Goal: Task Accomplishment & Management: Complete application form

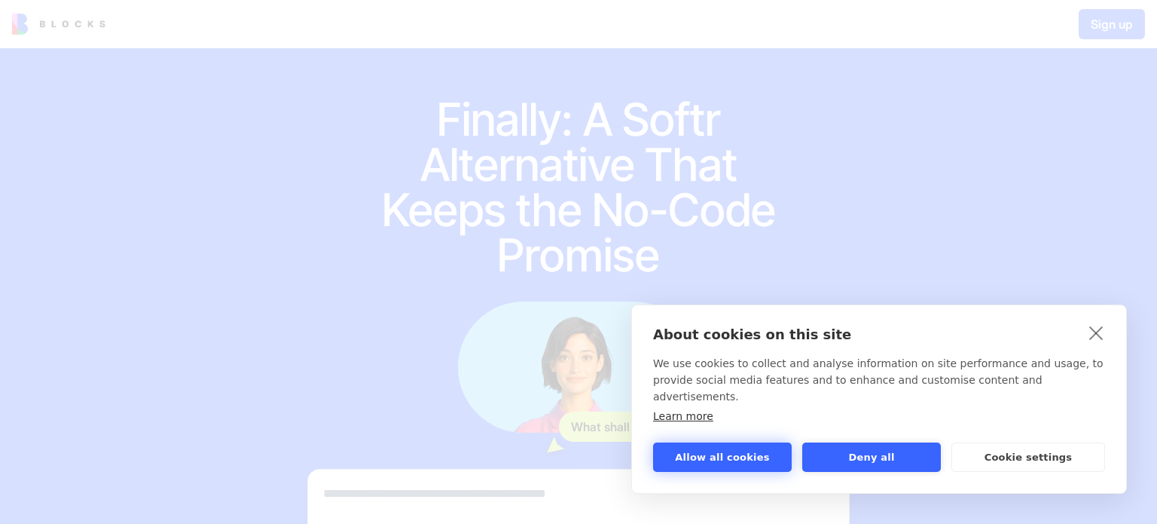
click at [755, 454] on button "Allow all cookies" at bounding box center [722, 456] width 139 height 29
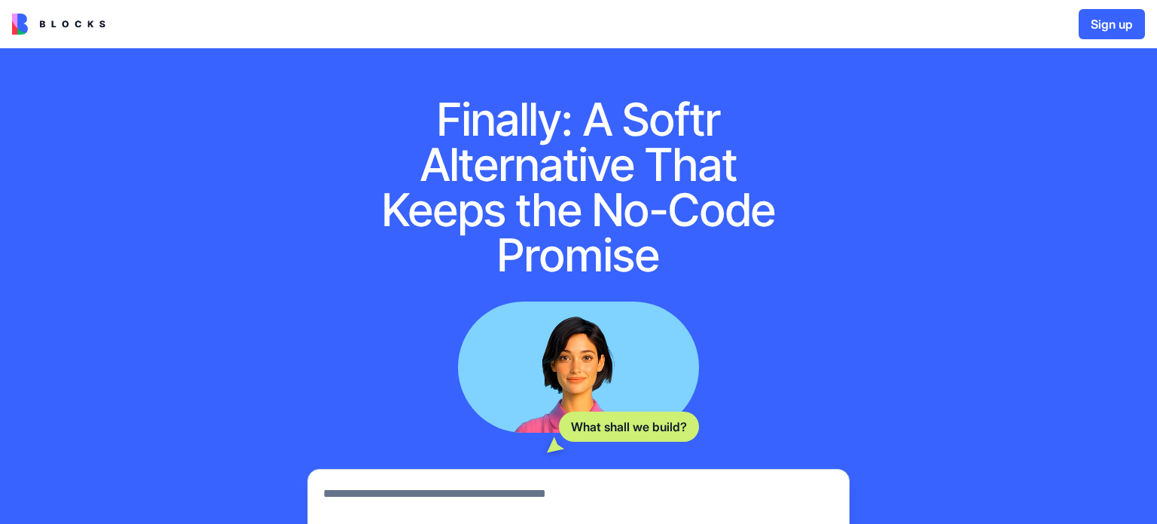
scroll to position [265, 0]
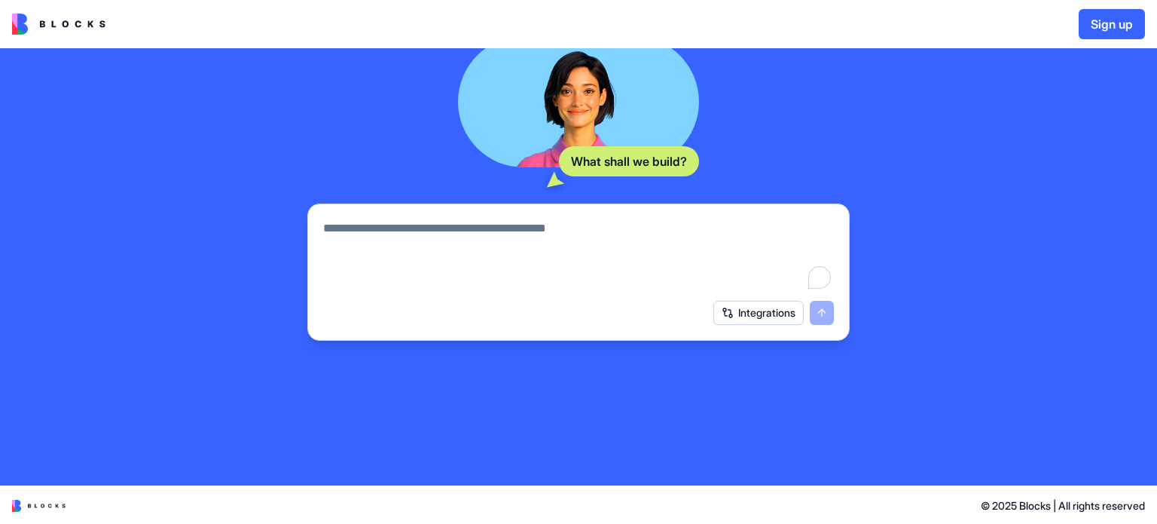
click at [687, 274] on textarea "To enrich screen reader interactions, please activate Accessibility in Grammarl…" at bounding box center [578, 255] width 511 height 72
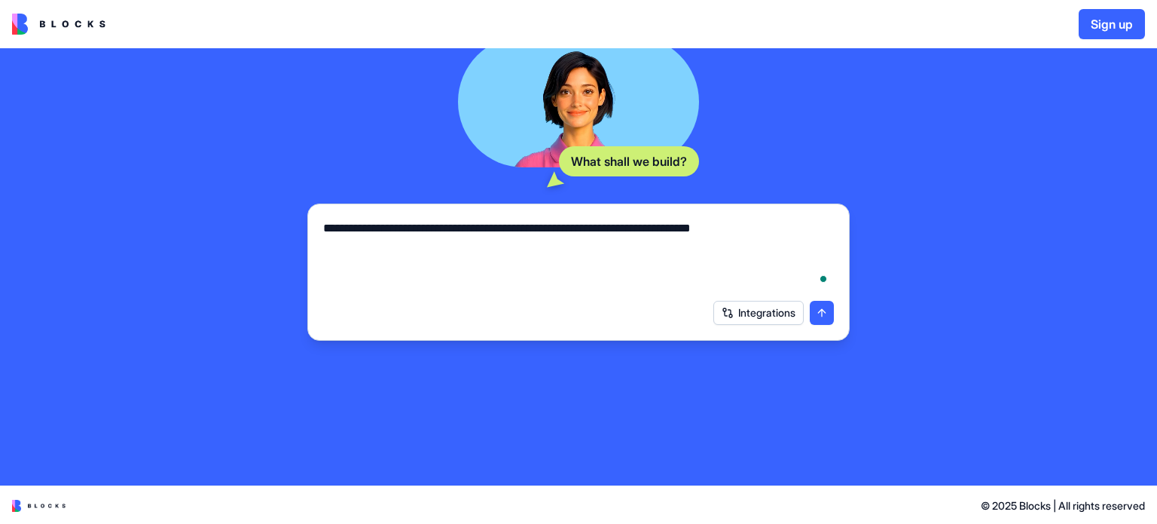
type textarea "**********"
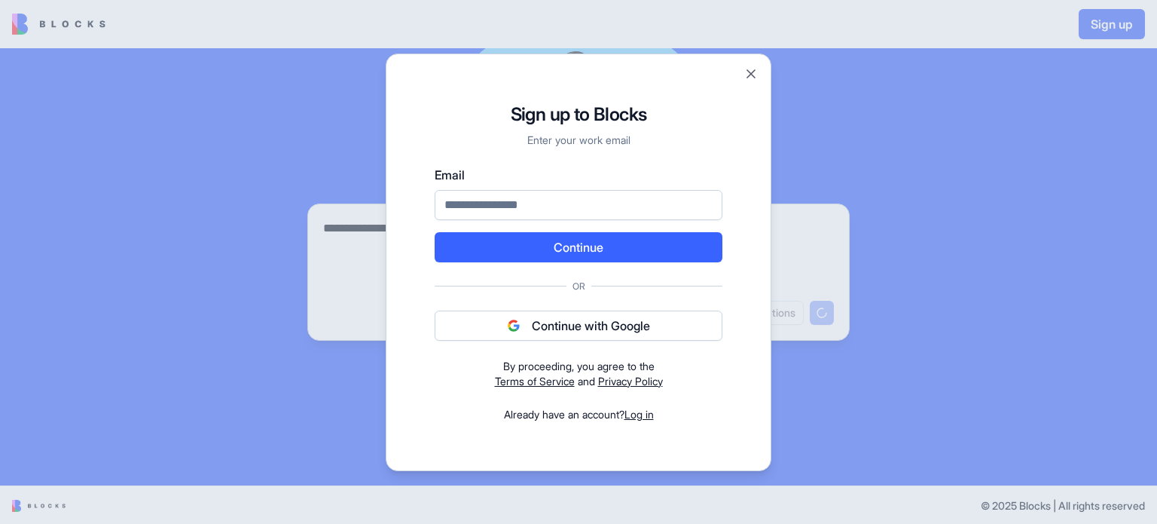
click at [694, 323] on button "Continue with Google" at bounding box center [579, 325] width 288 height 30
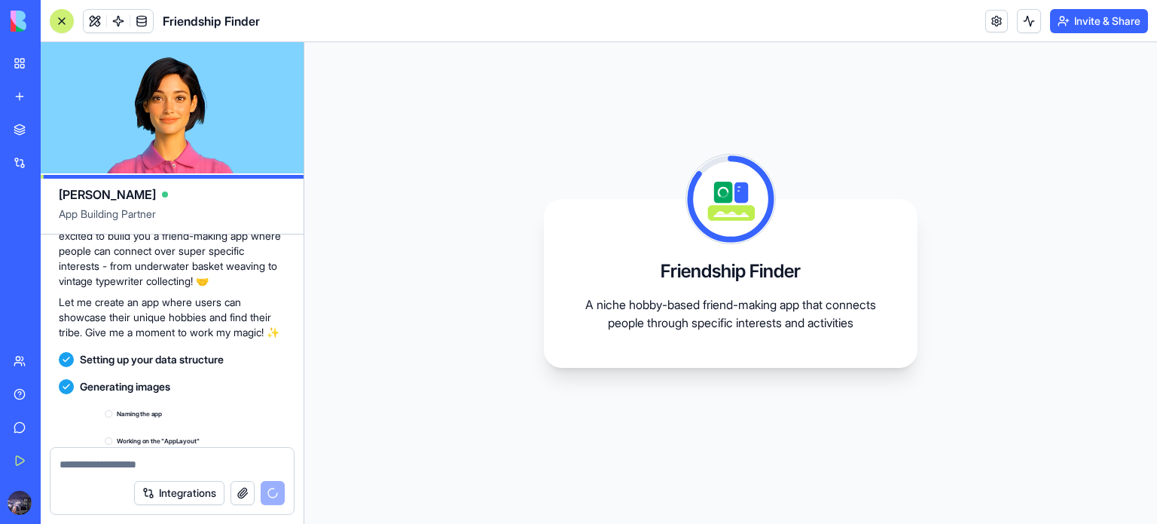
scroll to position [316, 0]
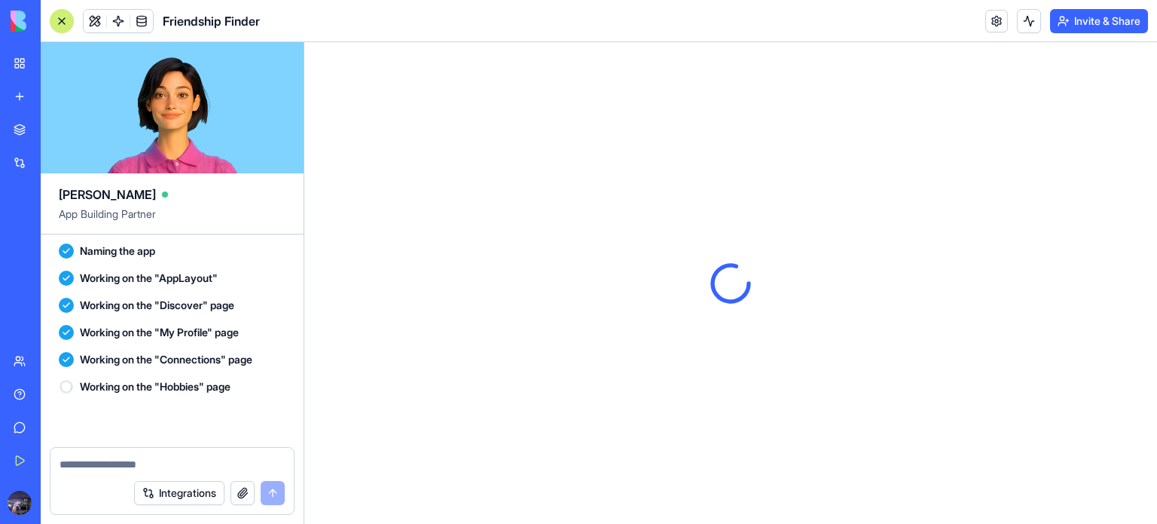
scroll to position [636, 0]
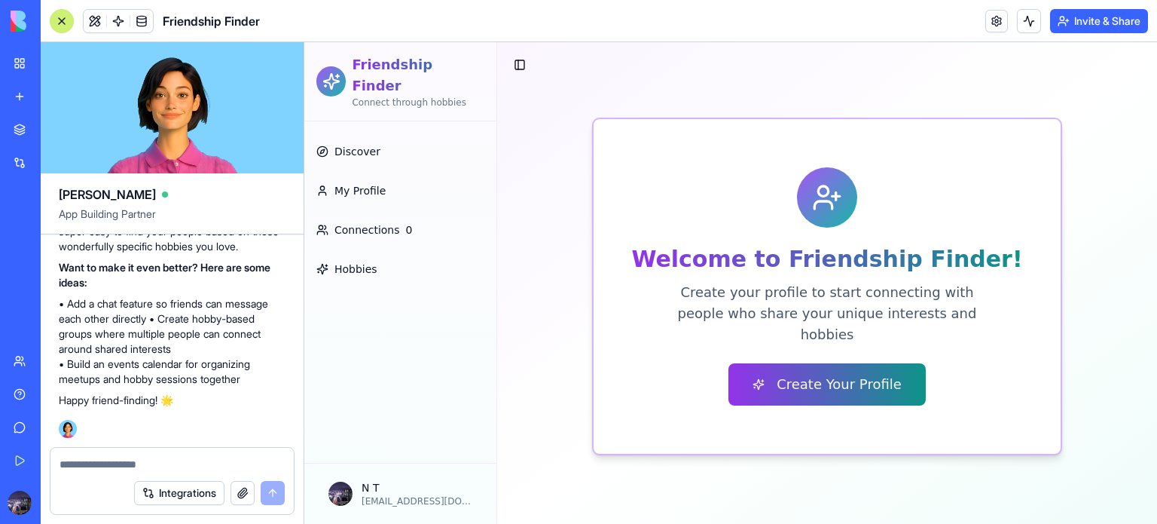
click at [813, 364] on button "Create Your Profile" at bounding box center [827, 384] width 197 height 42
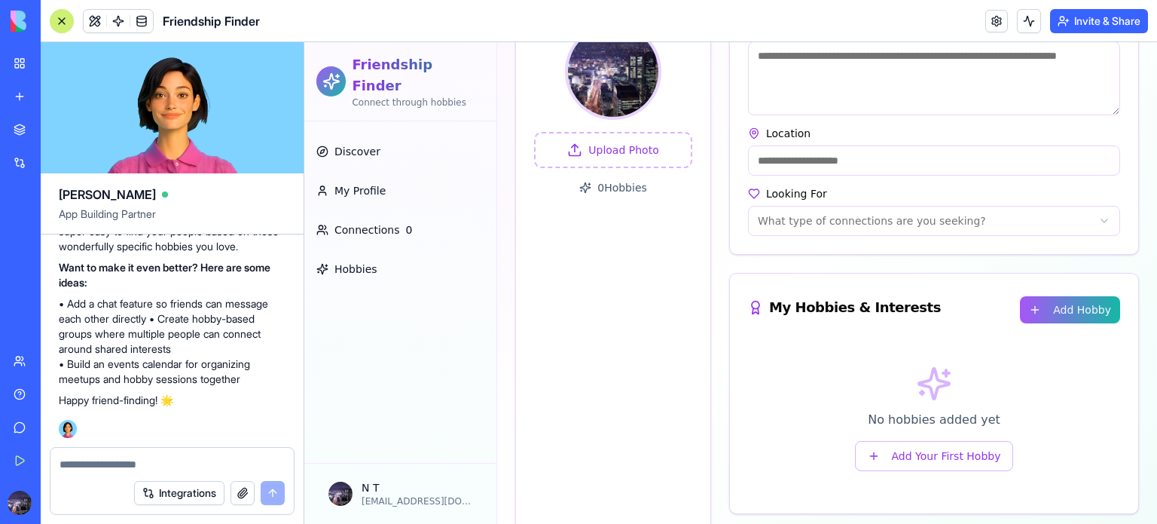
scroll to position [231, 0]
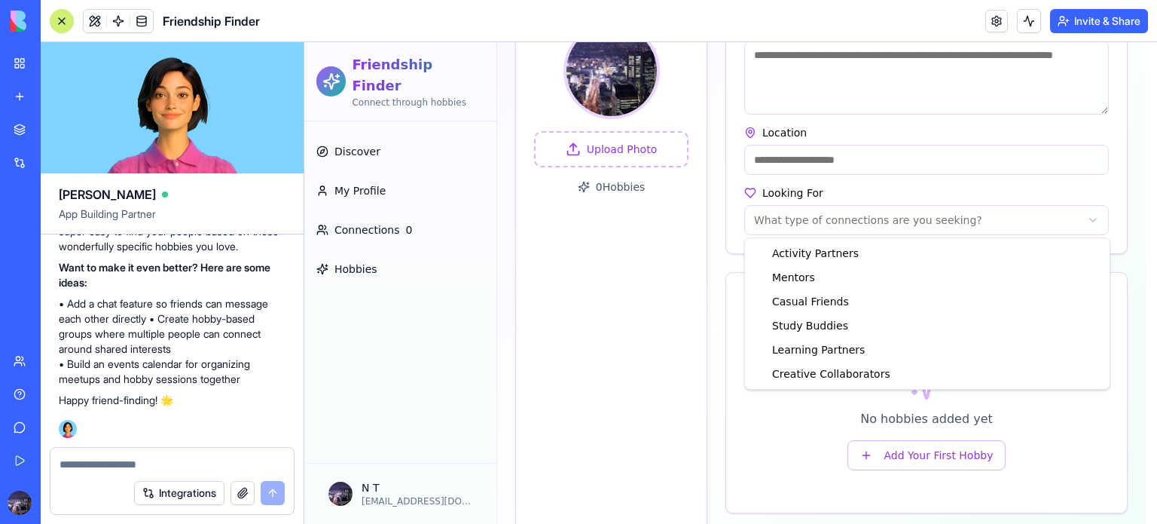
click at [816, 219] on html "Friendship Finder Connect through hobbies Discover My Profile Connections 0 Hob…" at bounding box center [730, 198] width 853 height 775
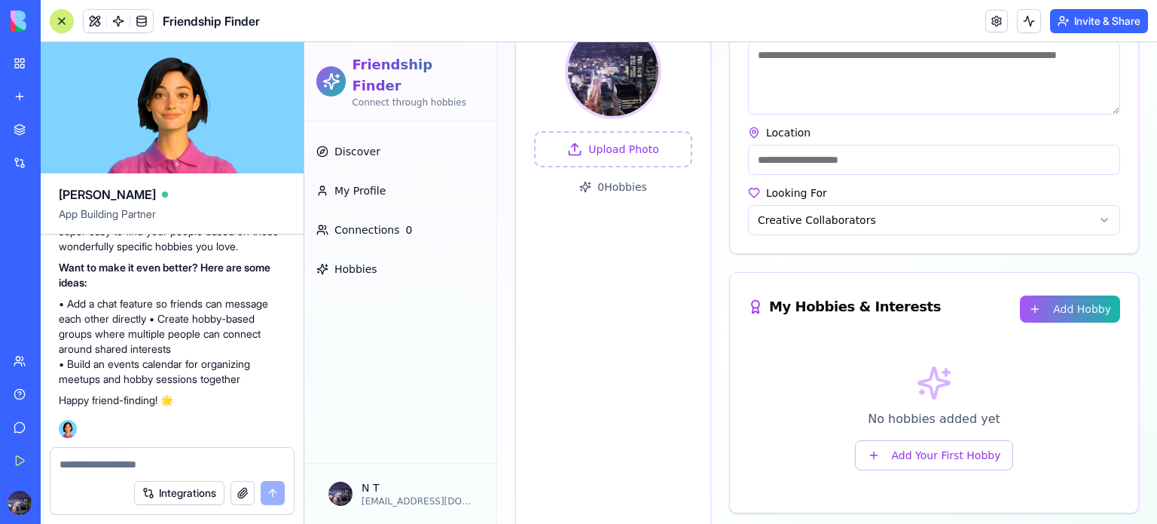
scroll to position [292, 0]
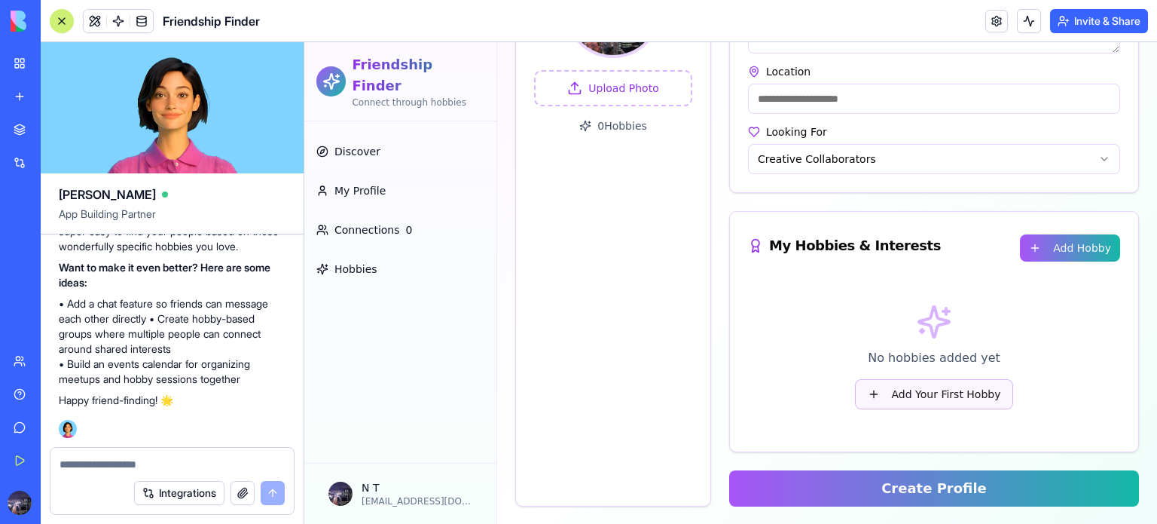
click at [907, 394] on button "Add Your First Hobby" at bounding box center [934, 394] width 159 height 30
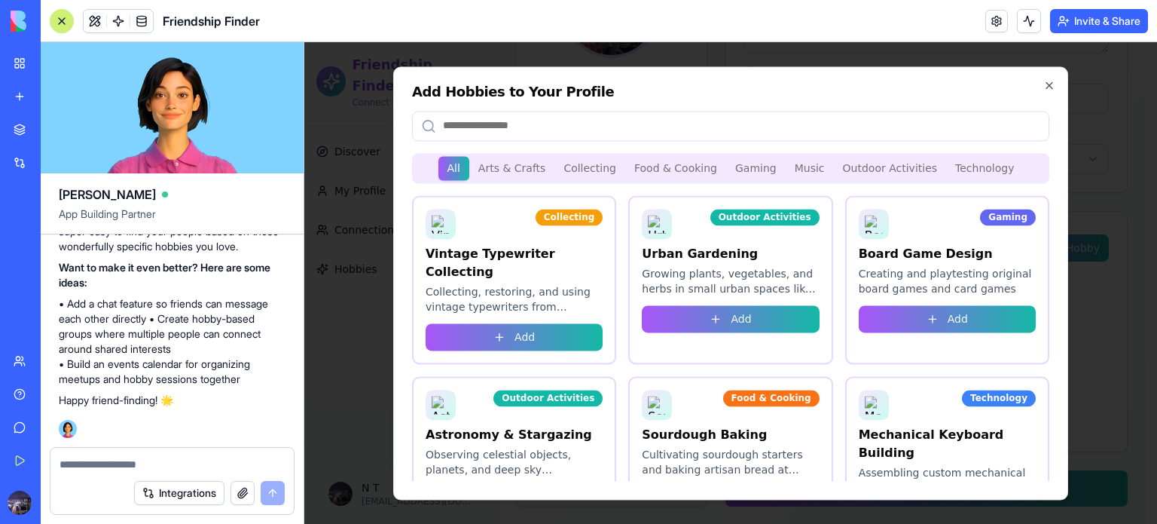
click at [747, 165] on div "Add Hobbies to Your Profile All Arts & Crafts Collecting Food & Cooking Gaming …" at bounding box center [730, 282] width 675 height 433
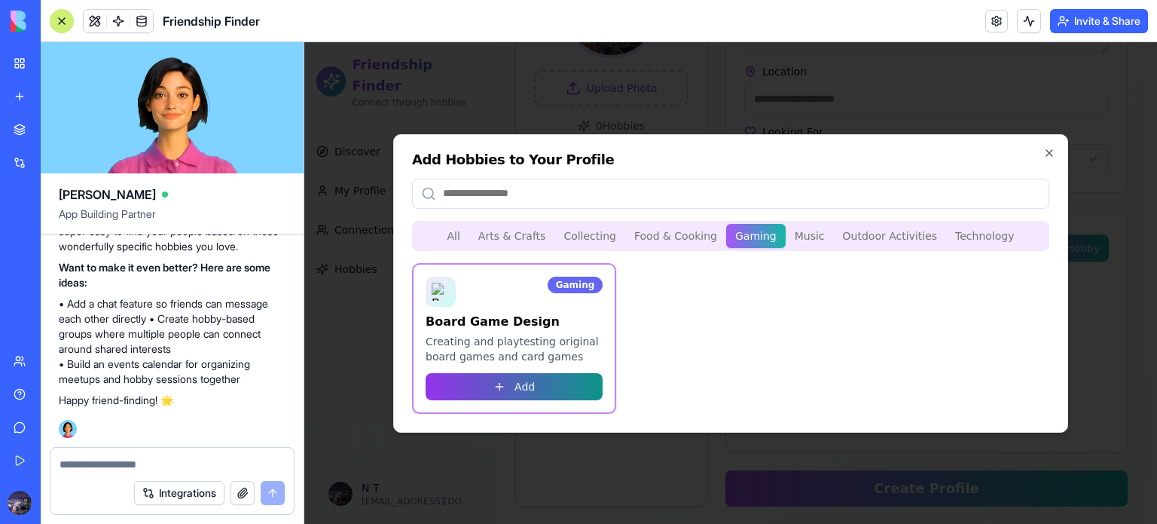
click at [582, 378] on button "Add" at bounding box center [514, 386] width 177 height 27
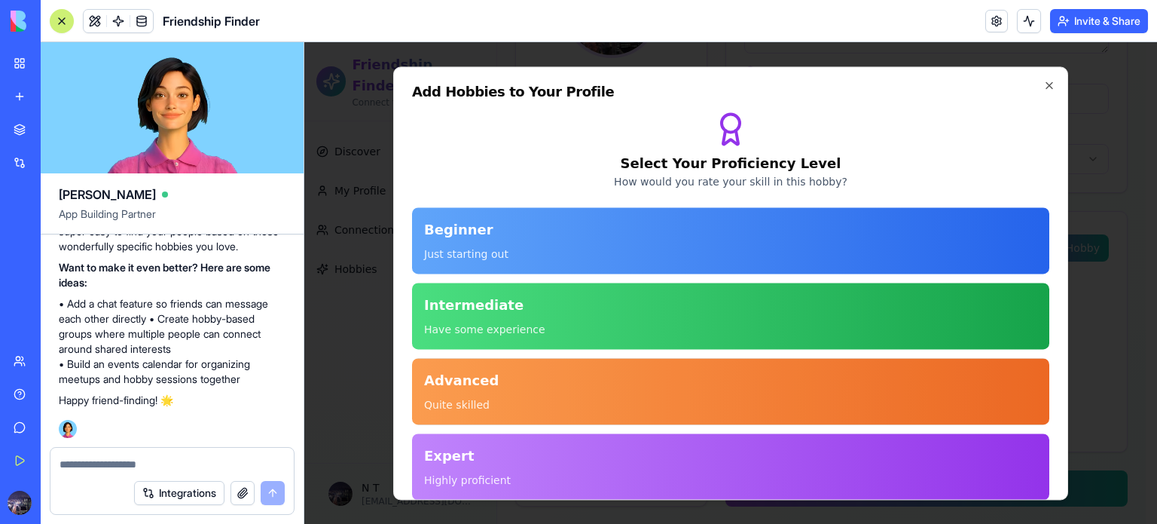
click at [594, 389] on button "Advanced Quite skilled" at bounding box center [731, 391] width 638 height 66
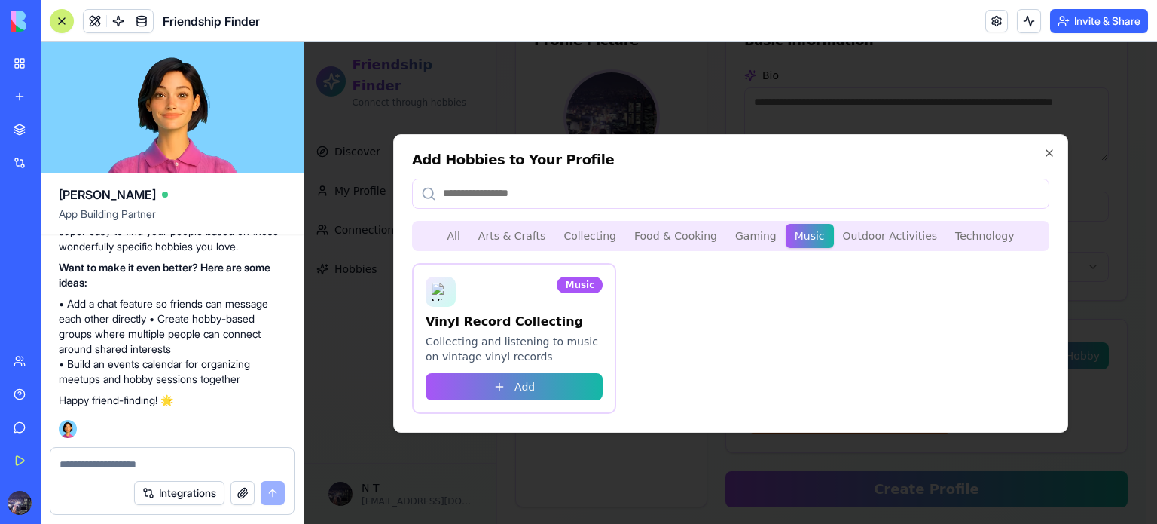
click at [814, 279] on div "All Arts & Crafts Collecting Food & Cooking Gaming Music Outdoor Activities Tec…" at bounding box center [731, 317] width 638 height 193
click at [1049, 153] on icon "button" at bounding box center [1050, 153] width 12 height 12
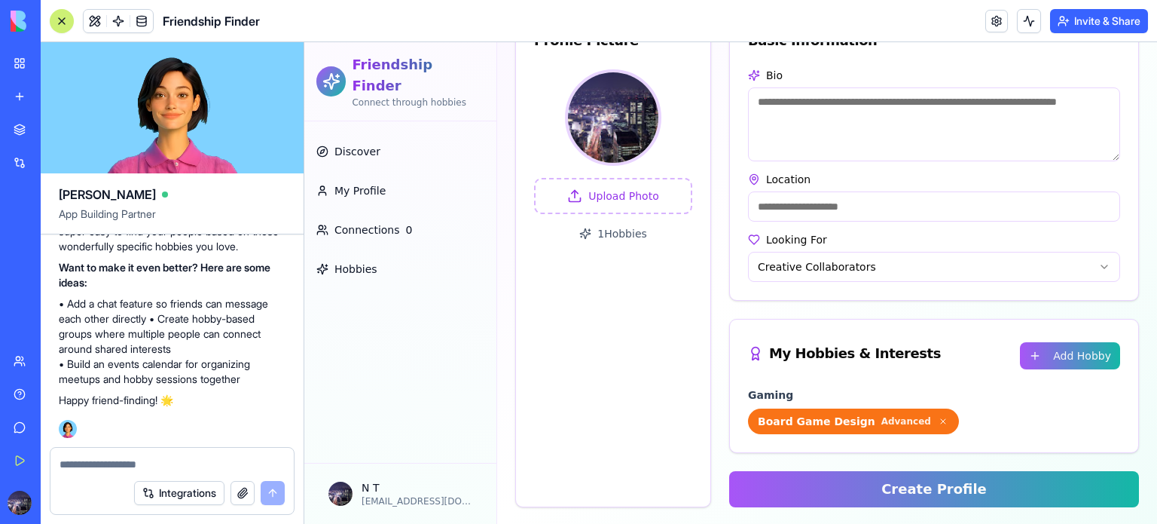
click at [856, 488] on button "Create Profile" at bounding box center [934, 489] width 410 height 36
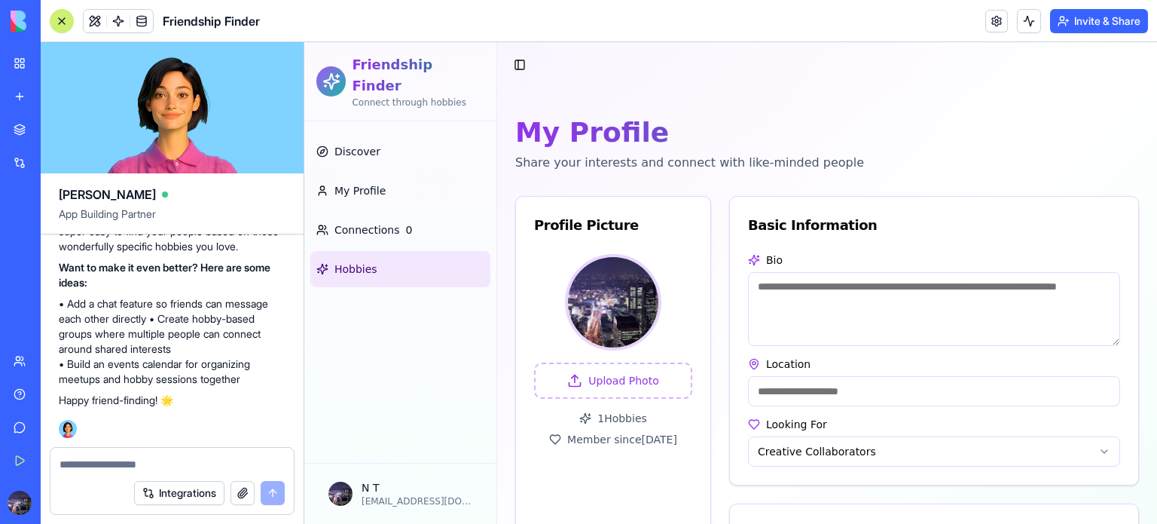
click at [354, 261] on span "Hobbies" at bounding box center [356, 268] width 43 height 15
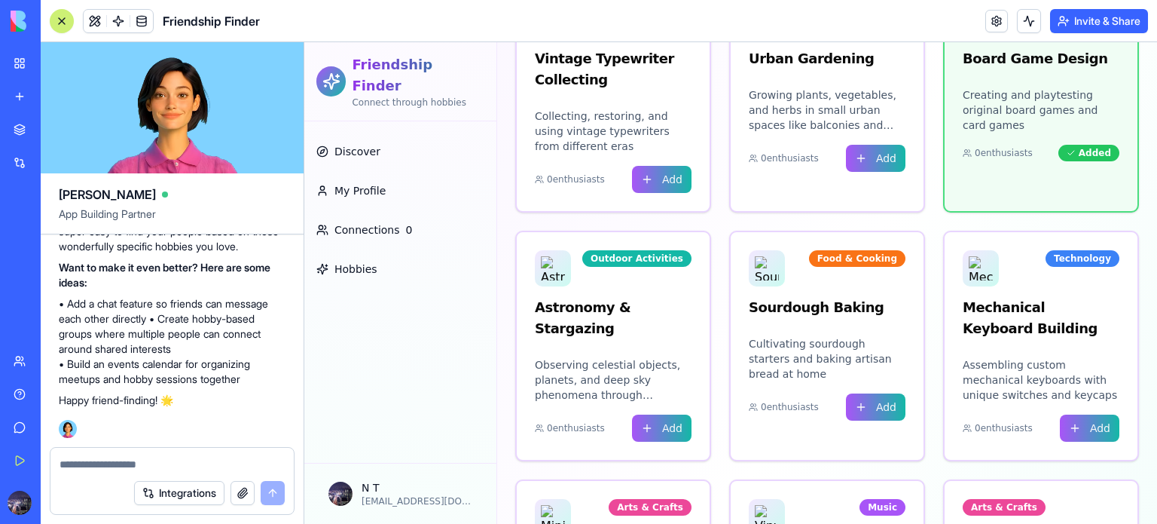
scroll to position [398, 0]
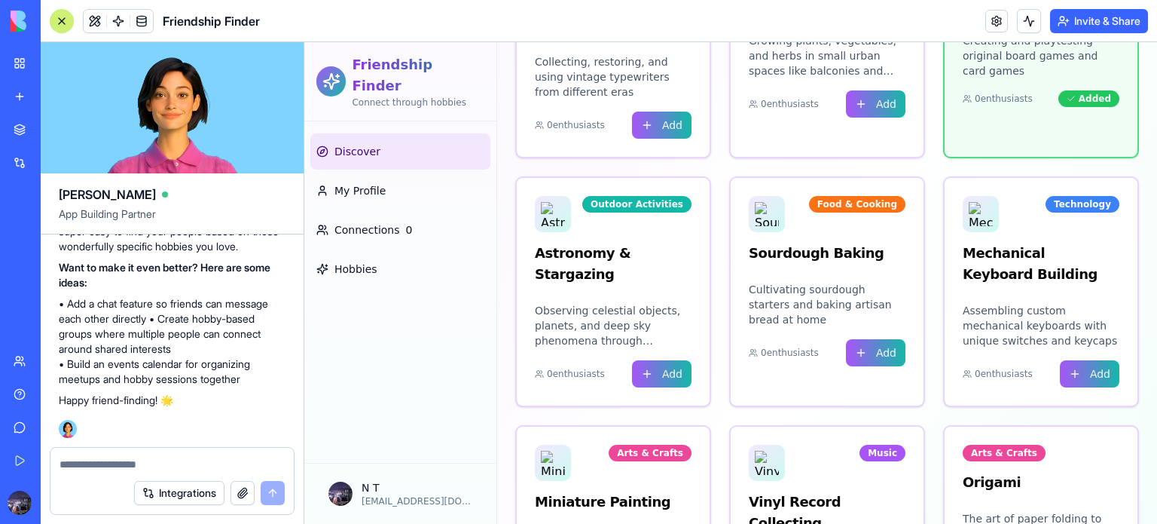
click at [393, 133] on link "Discover" at bounding box center [400, 151] width 180 height 36
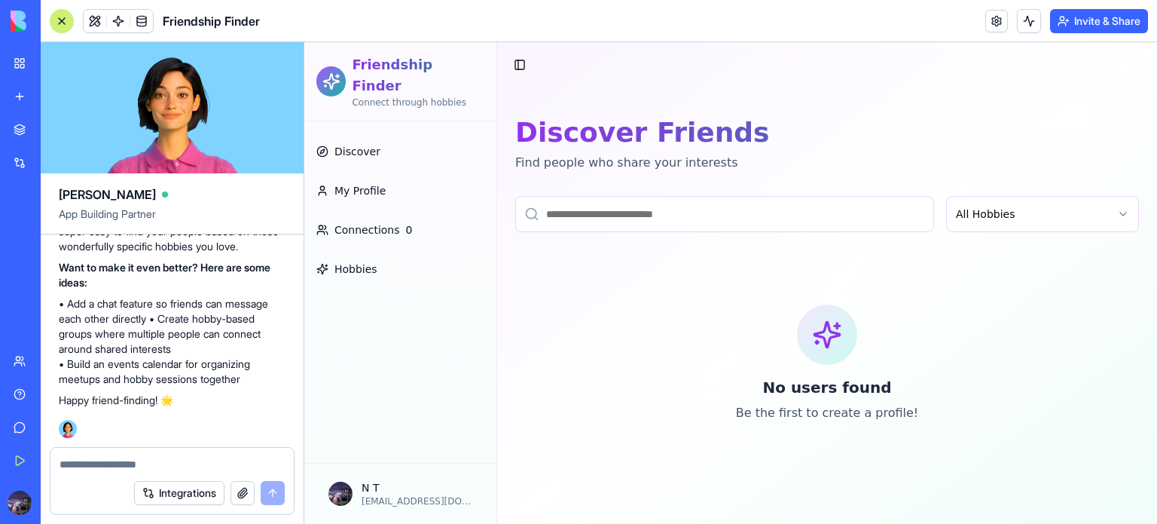
click at [1003, 213] on html "Friendship Finder Connect through hobbies Discover My Profile Connections 0 Hob…" at bounding box center [730, 283] width 853 height 482
click at [858, 222] on input at bounding box center [724, 214] width 419 height 36
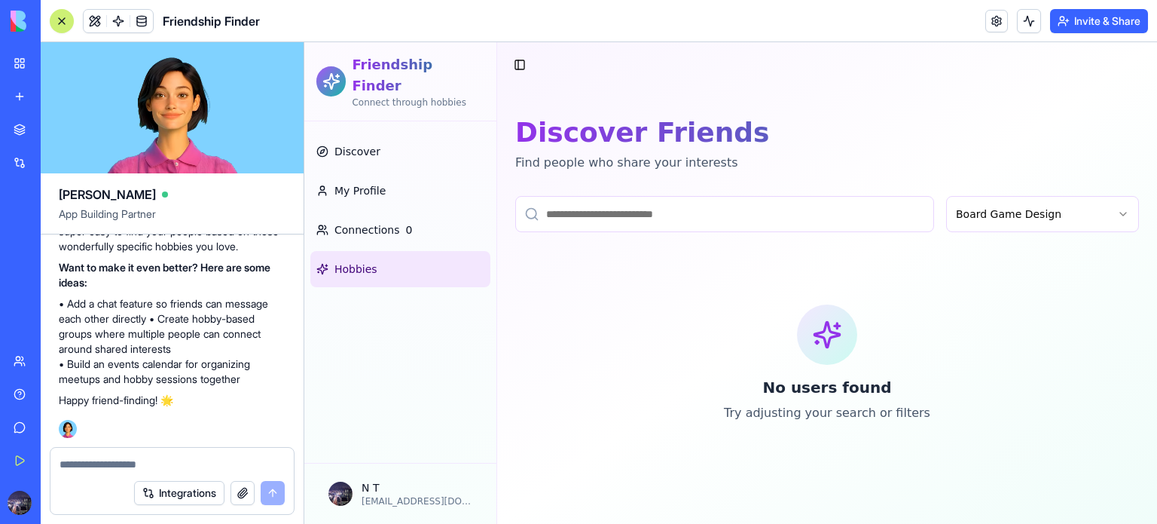
click at [341, 261] on span "Hobbies" at bounding box center [356, 268] width 43 height 15
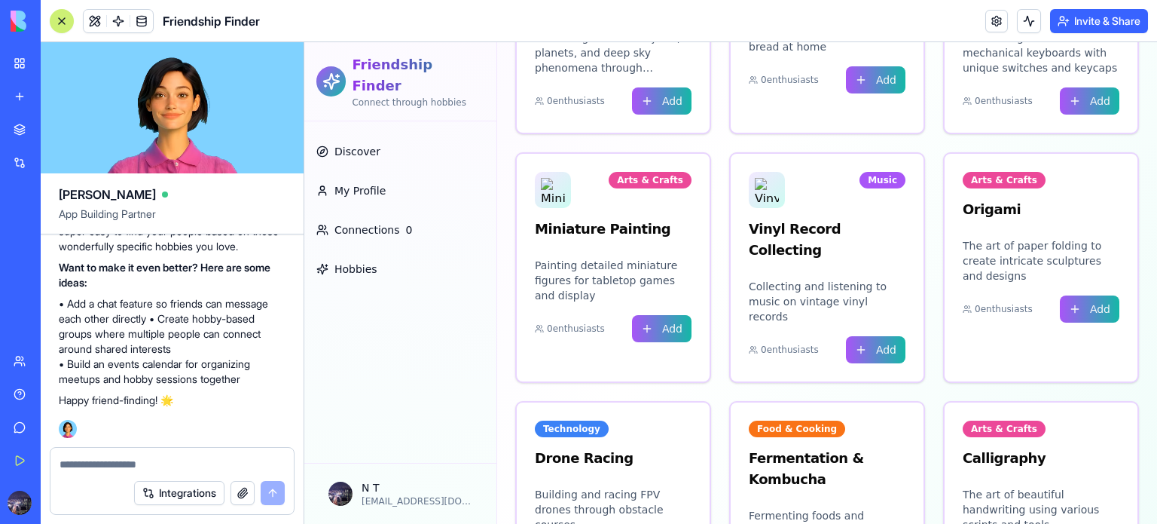
scroll to position [753, 0]
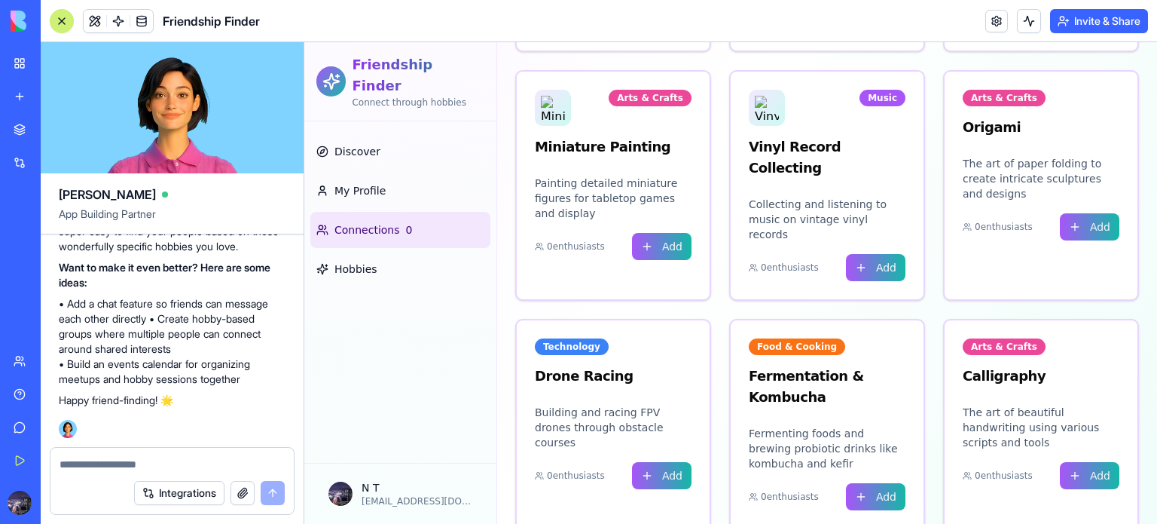
click at [417, 212] on link "Connections 0" at bounding box center [400, 230] width 180 height 36
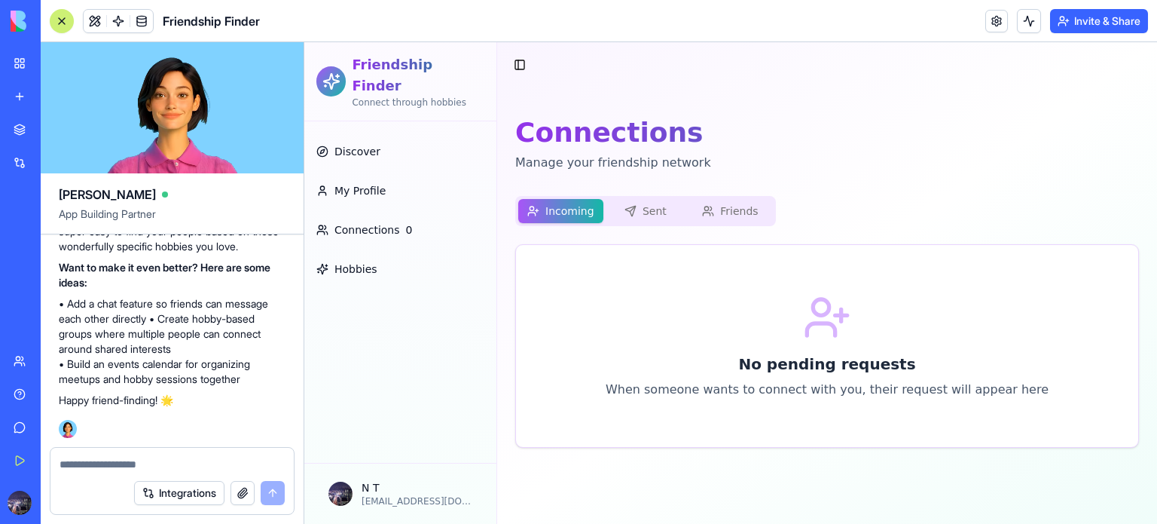
click at [638, 210] on button "Sent" at bounding box center [646, 211] width 85 height 24
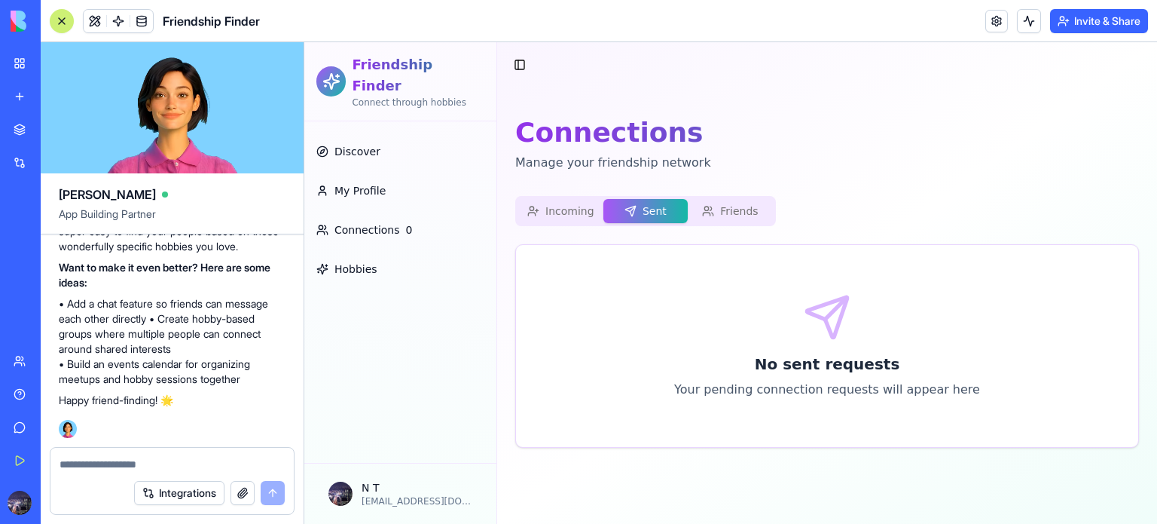
click at [725, 196] on div "Incoming Sent Friends" at bounding box center [645, 211] width 261 height 30
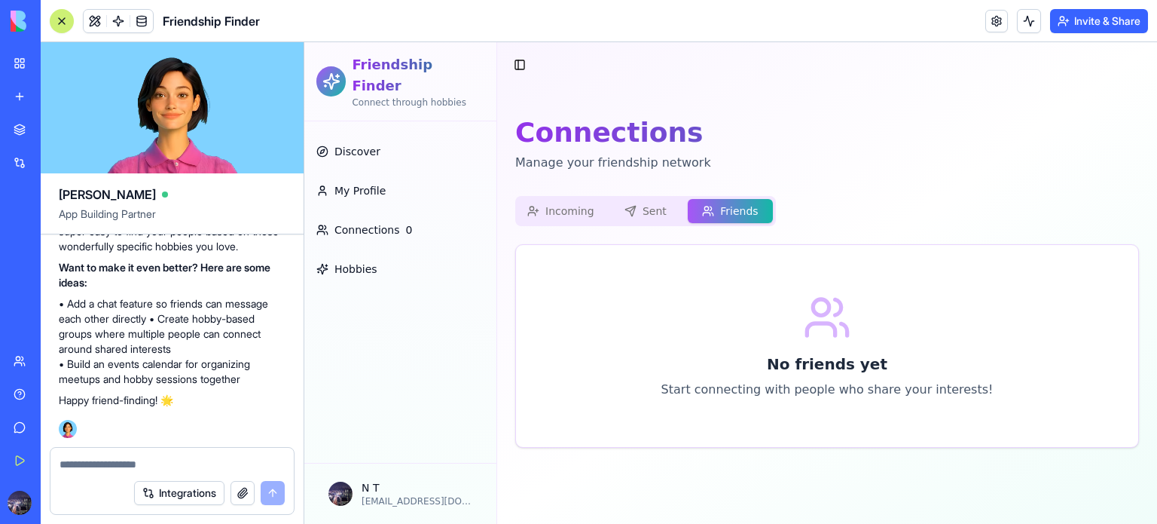
click at [732, 210] on button "Friends" at bounding box center [730, 211] width 85 height 24
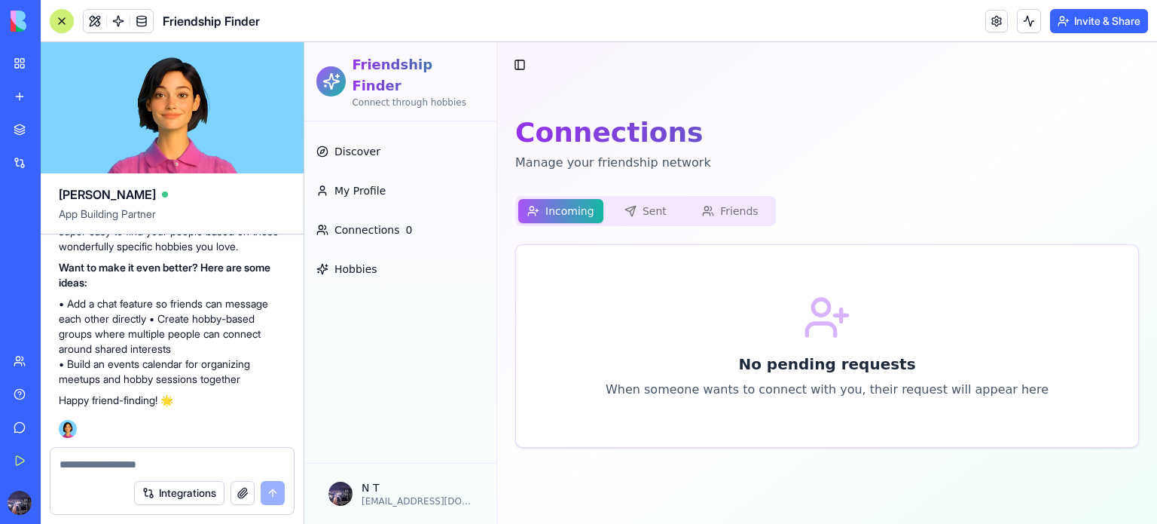
click at [580, 204] on button "Incoming" at bounding box center [560, 211] width 85 height 24
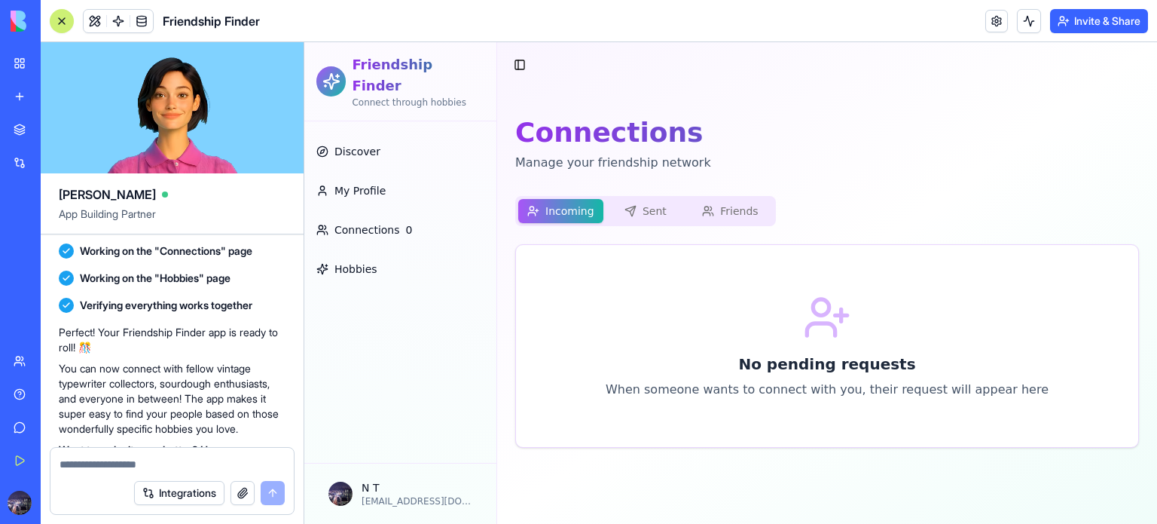
scroll to position [422, 0]
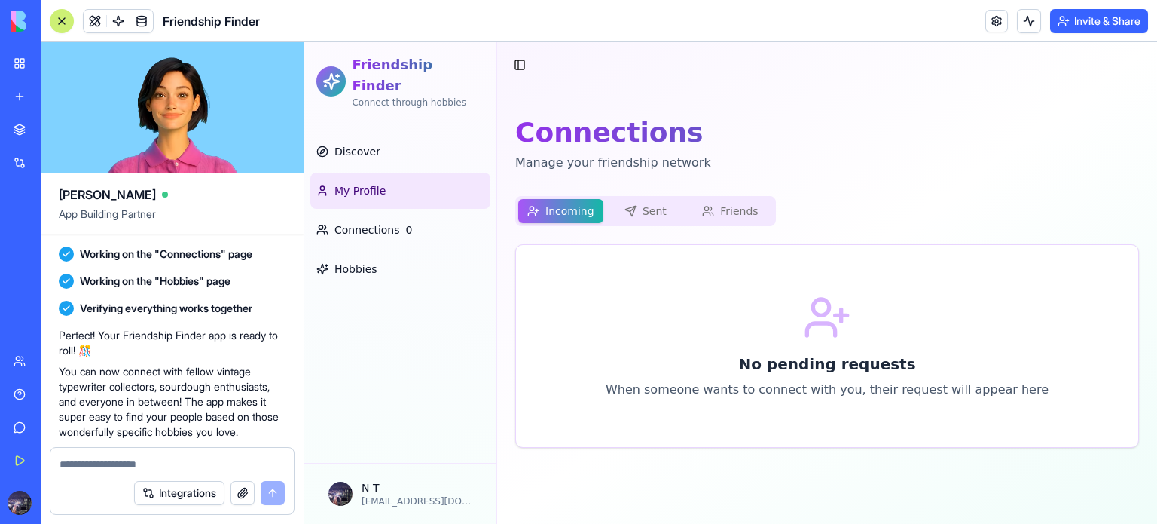
click at [362, 182] on link "My Profile" at bounding box center [400, 191] width 180 height 36
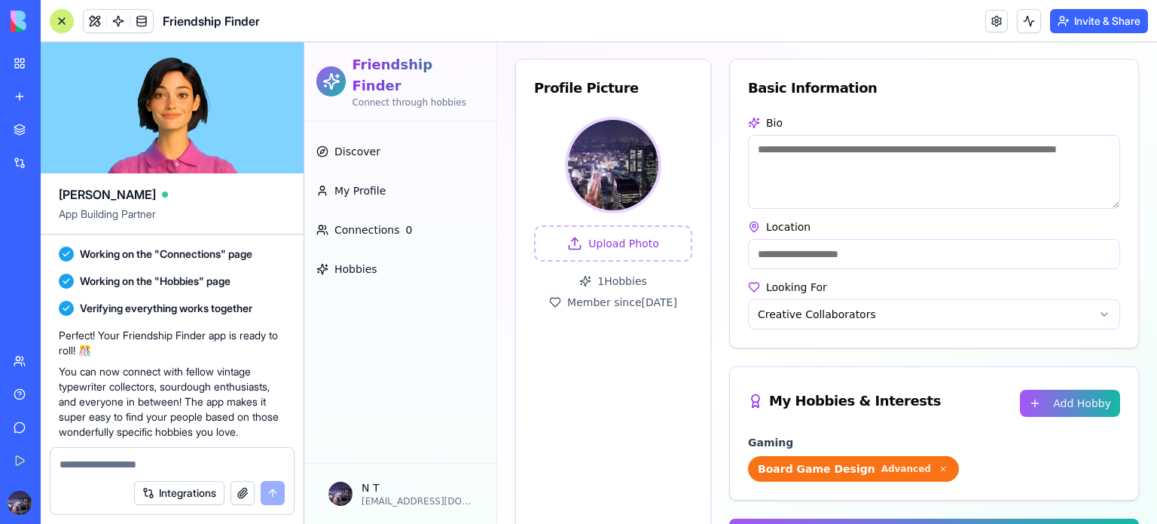
scroll to position [134, 0]
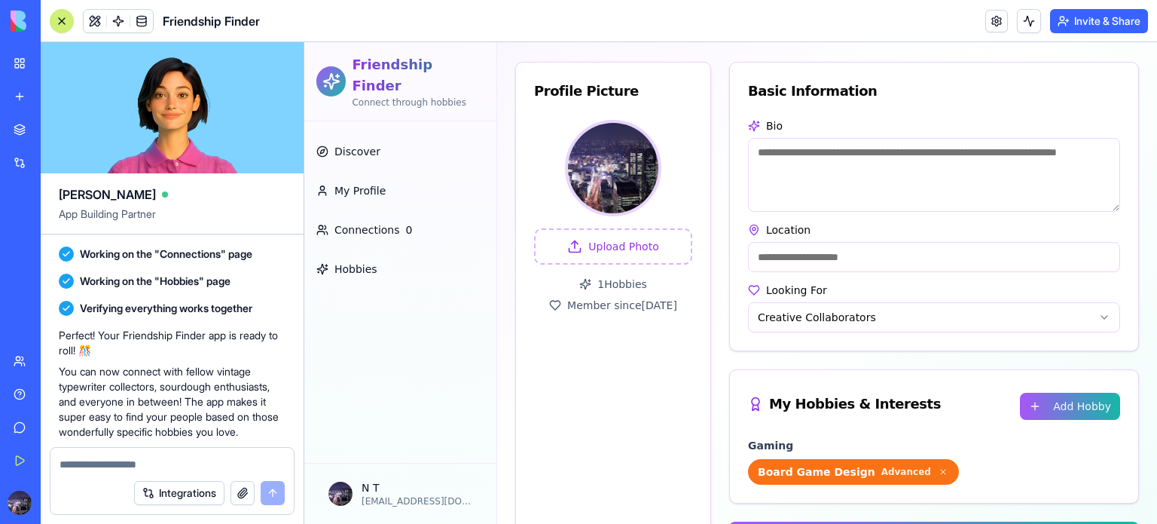
click at [769, 322] on html "Friendship Finder Connect through hobbies Discover My Profile Connections 0 Hob…" at bounding box center [730, 242] width 853 height 668
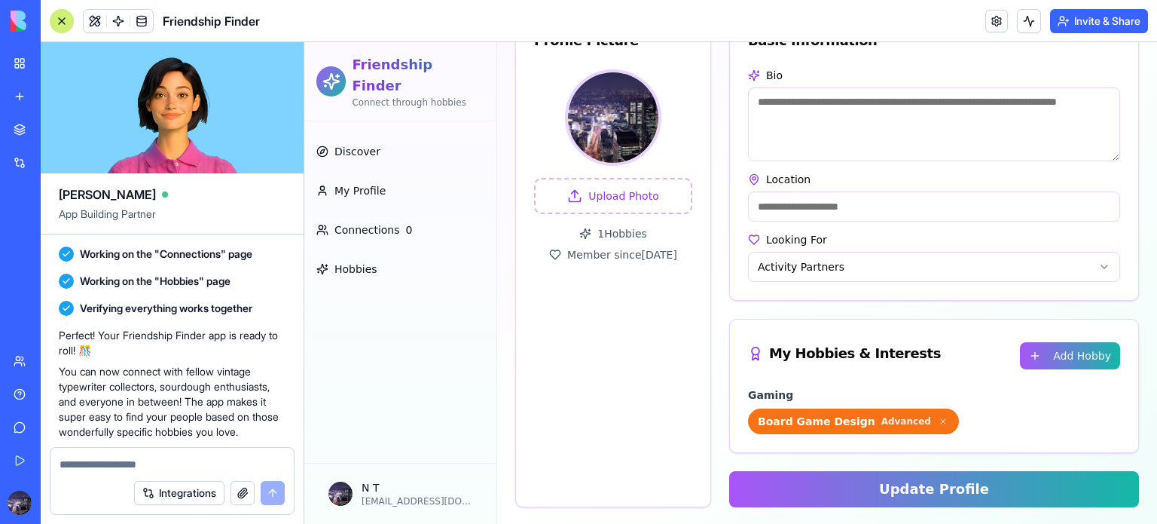
scroll to position [0, 0]
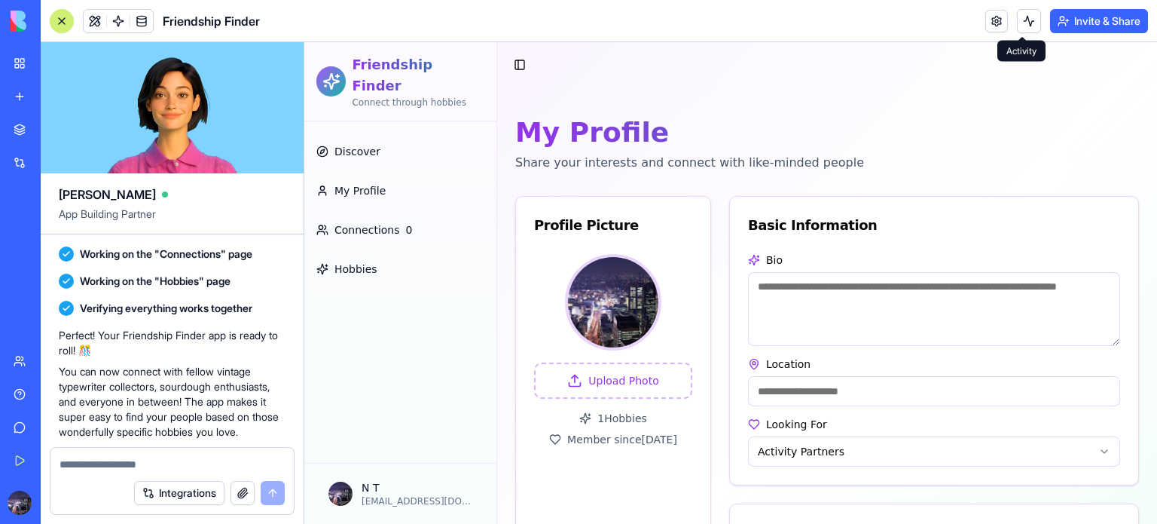
click at [1020, 14] on button at bounding box center [1029, 21] width 24 height 24
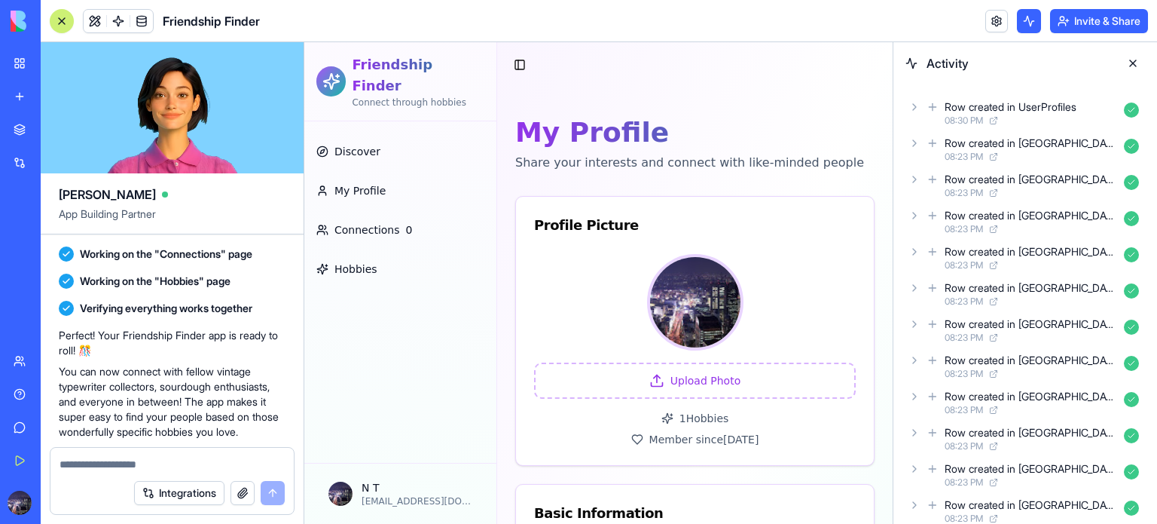
click at [1020, 14] on button at bounding box center [1029, 21] width 24 height 24
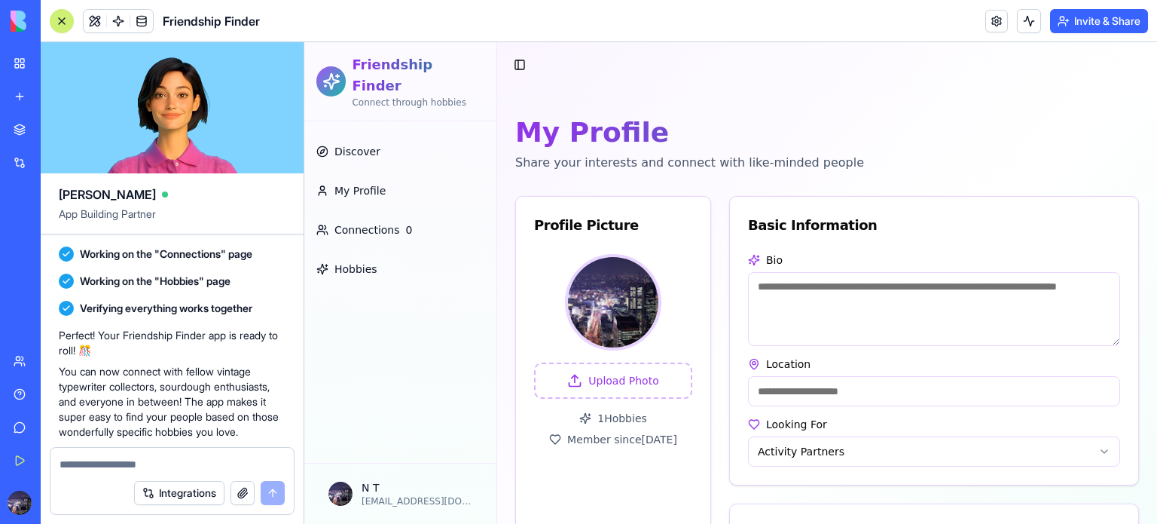
click at [1100, 21] on button "Invite & Share" at bounding box center [1099, 21] width 98 height 24
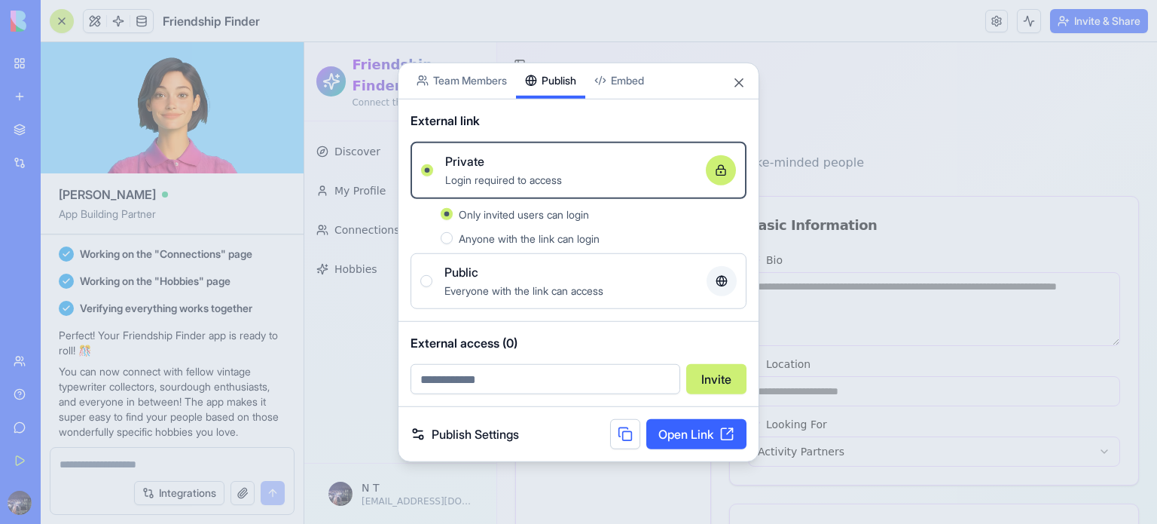
click at [555, 127] on div "Share App Team Members Publish Embed External link Private Login required to ac…" at bounding box center [579, 262] width 362 height 400
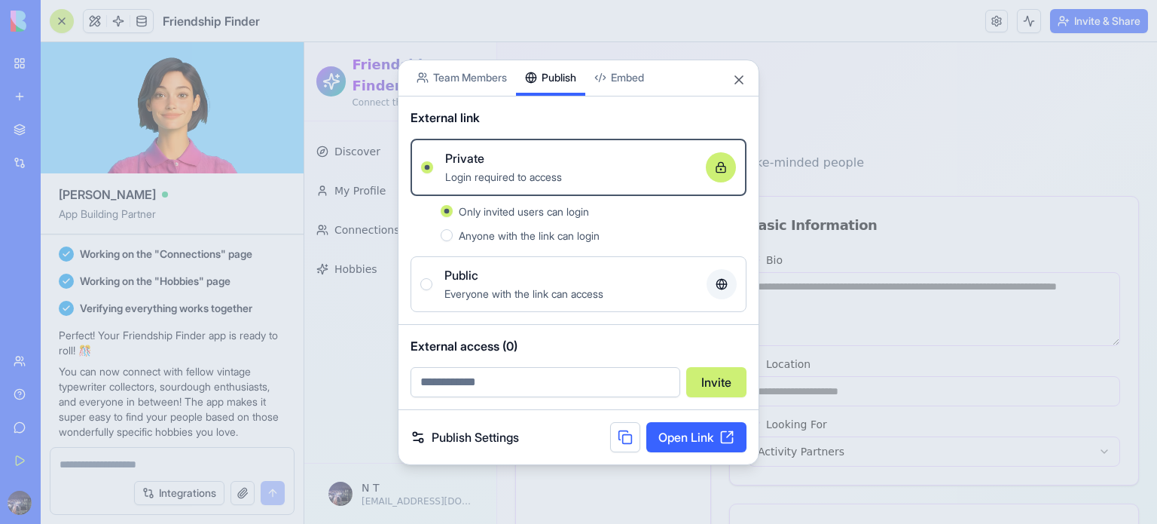
click at [521, 285] on div "Everyone with the link can access" at bounding box center [570, 293] width 250 height 18
click at [433, 285] on button "Public Everyone with the link can access" at bounding box center [426, 284] width 12 height 12
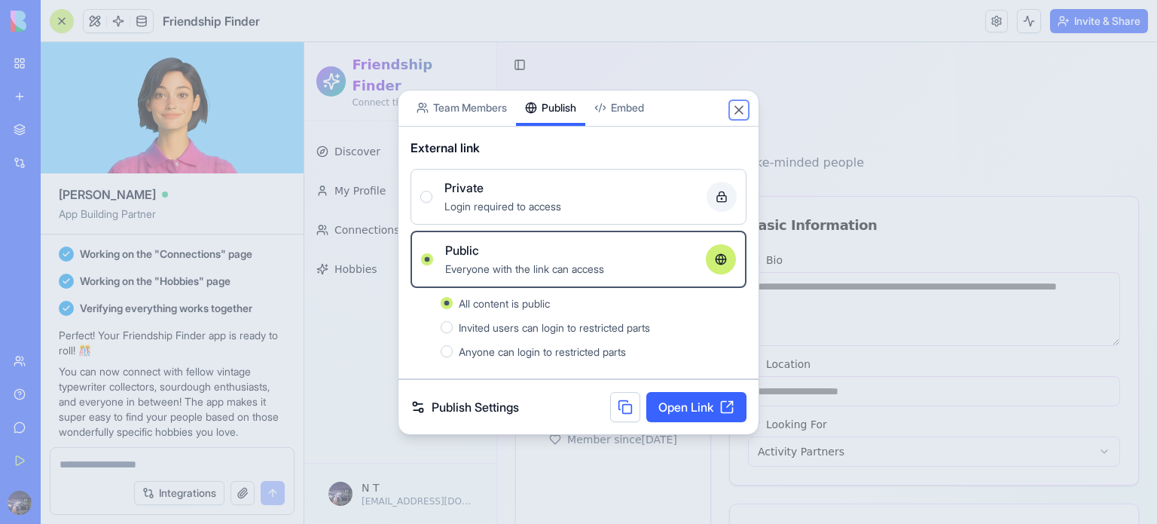
click at [736, 106] on button "Close" at bounding box center [739, 109] width 15 height 15
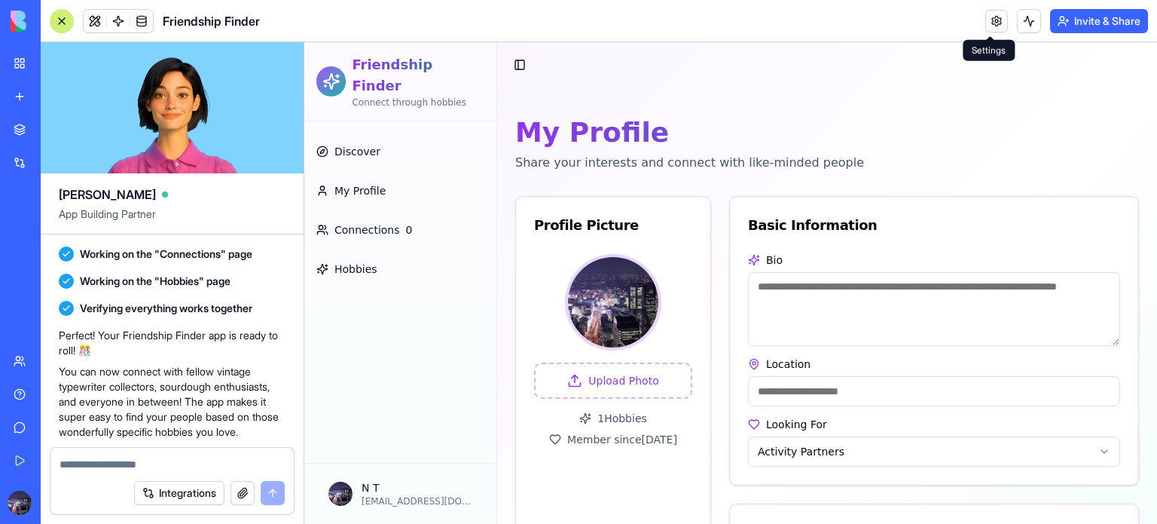
click at [995, 29] on link at bounding box center [997, 21] width 23 height 23
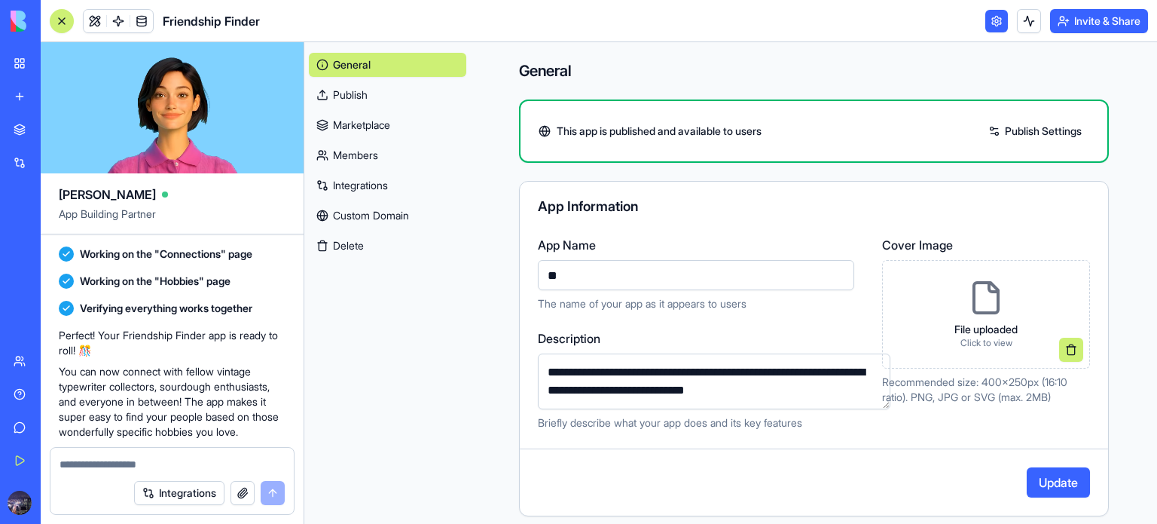
type input "*"
